Goal: Information Seeking & Learning: Learn about a topic

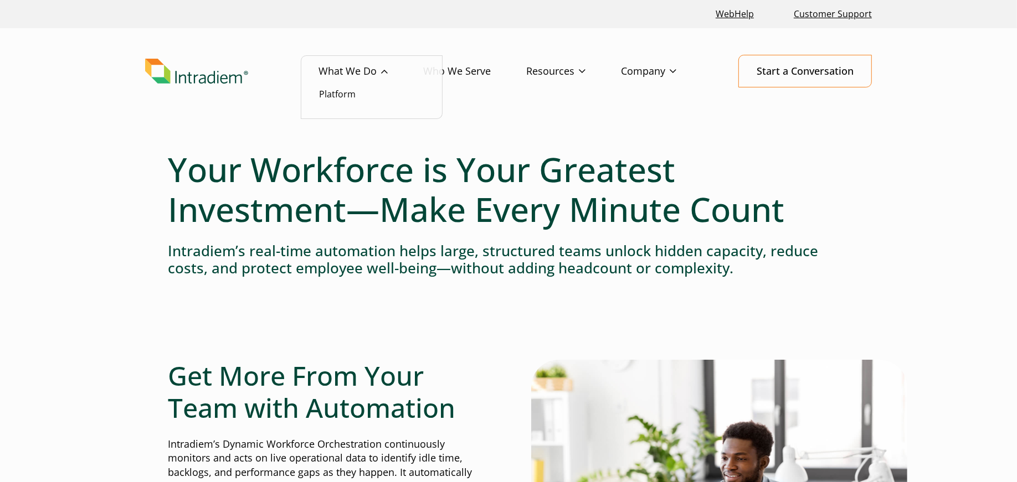
click at [347, 75] on link "What We Do" at bounding box center [370, 71] width 105 height 32
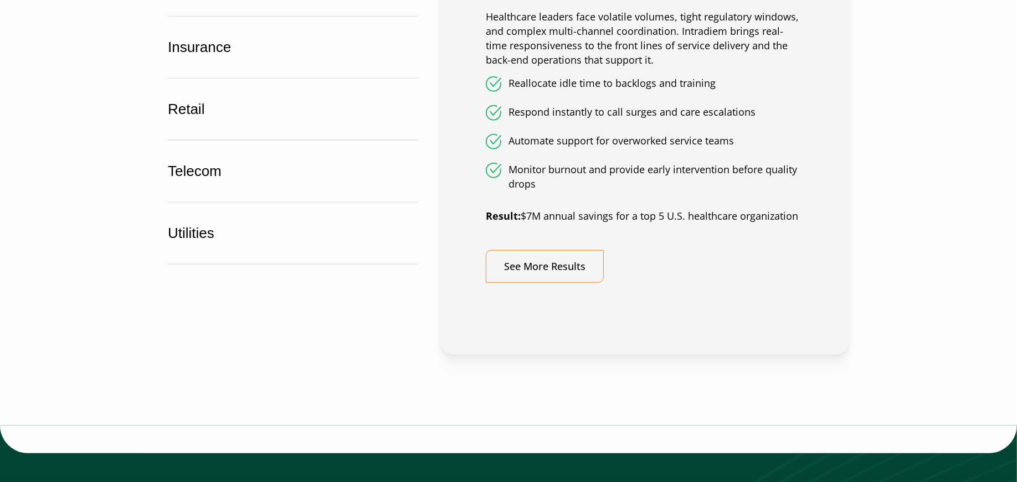
scroll to position [1322, 0]
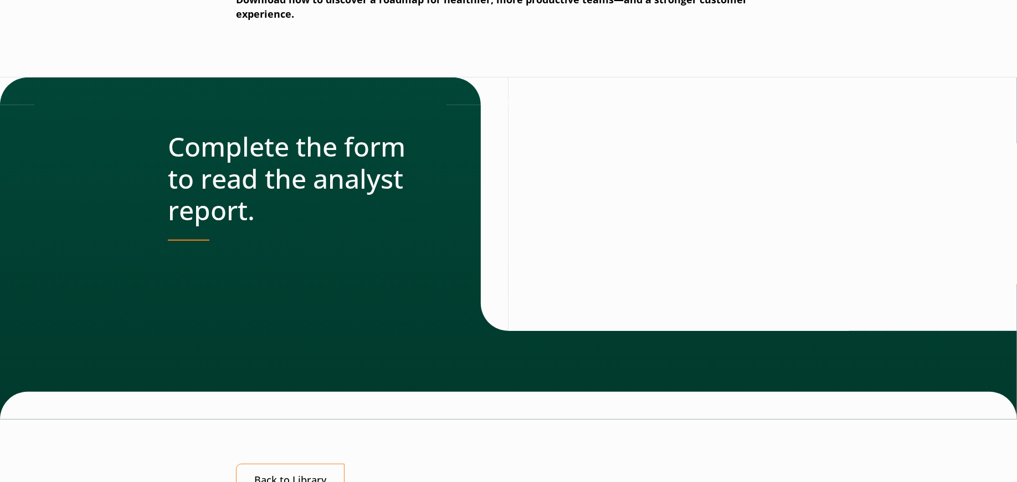
scroll to position [421, 0]
